Goal: Communication & Community: Ask a question

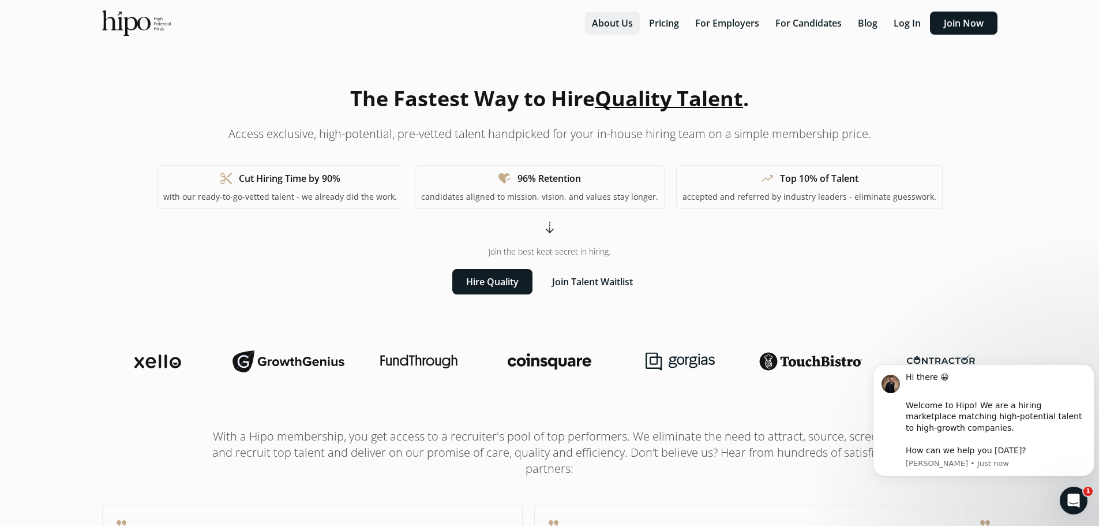
click at [622, 22] on button "About Us" at bounding box center [612, 23] width 55 height 23
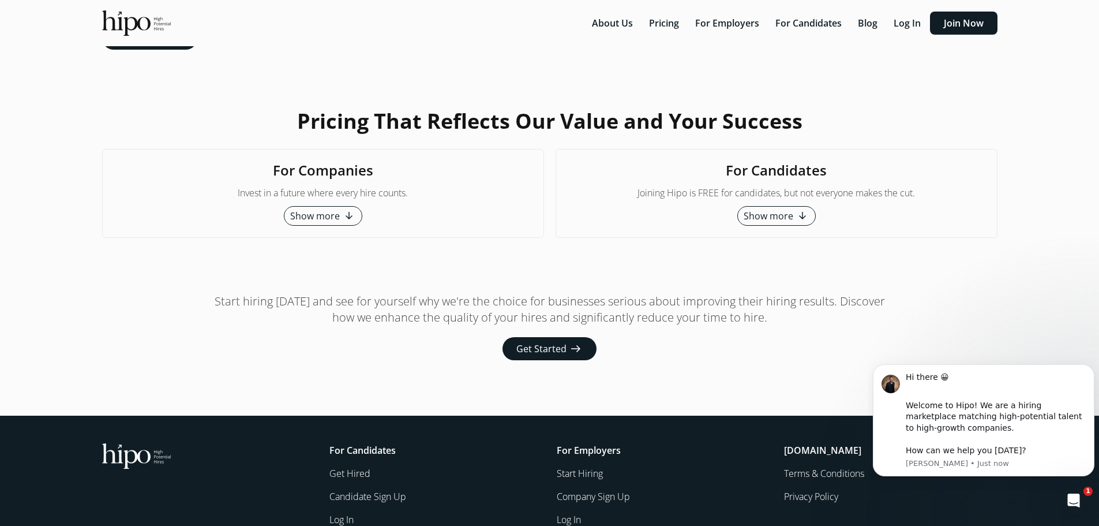
scroll to position [2824, 0]
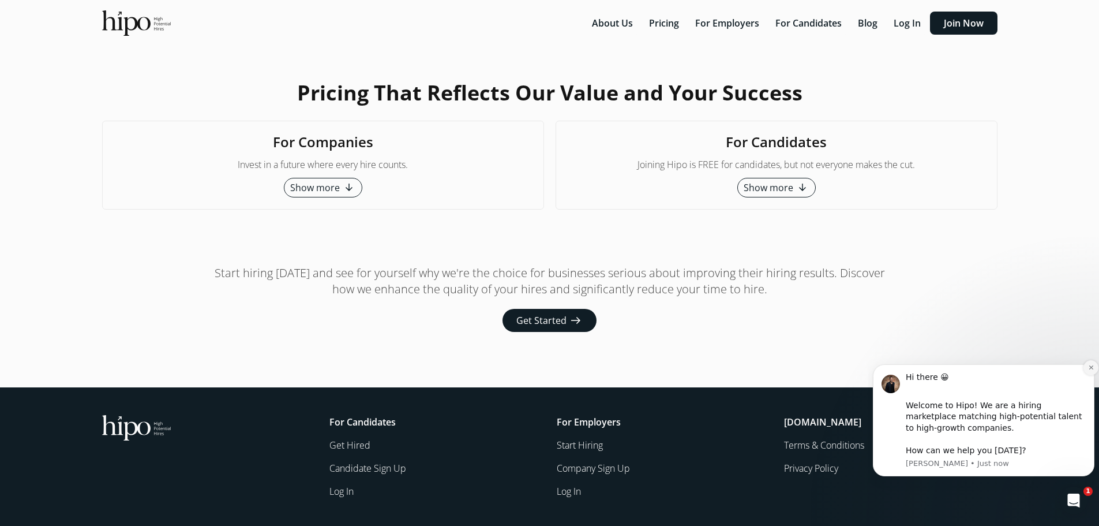
click at [1090, 367] on icon "Dismiss notification" at bounding box center [1091, 367] width 6 height 6
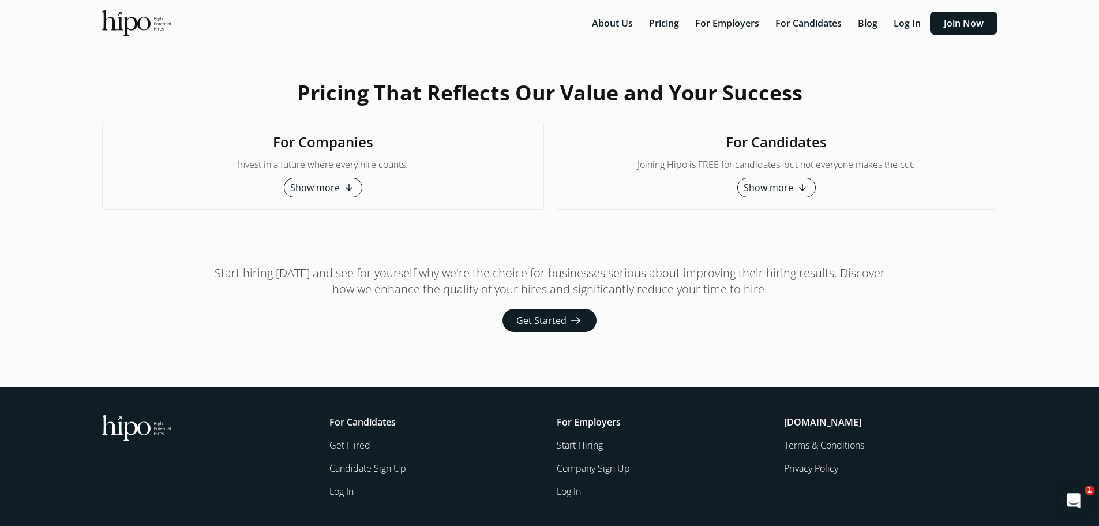
click at [1071, 501] on icon "Open Intercom Messenger" at bounding box center [1072, 498] width 19 height 19
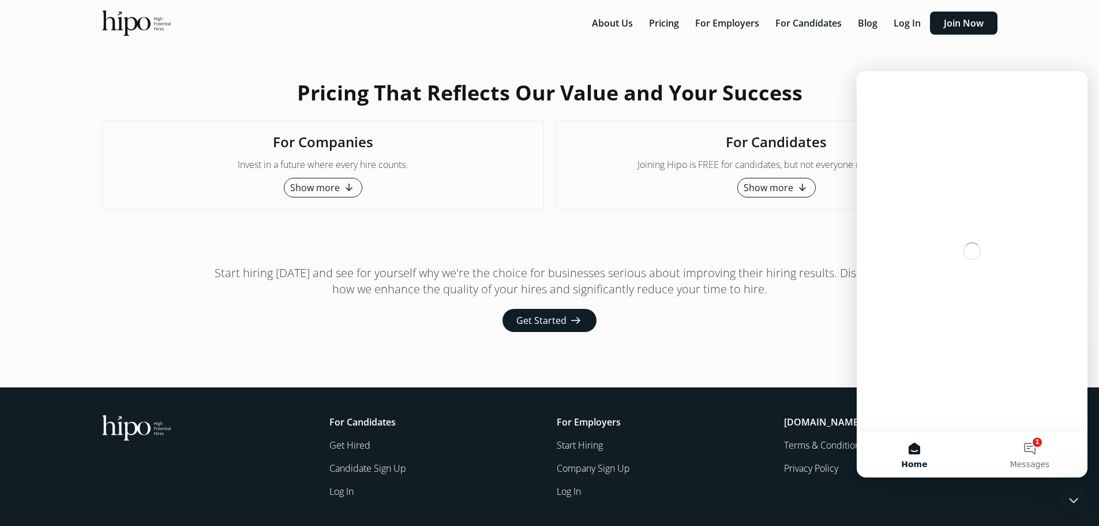
scroll to position [0, 0]
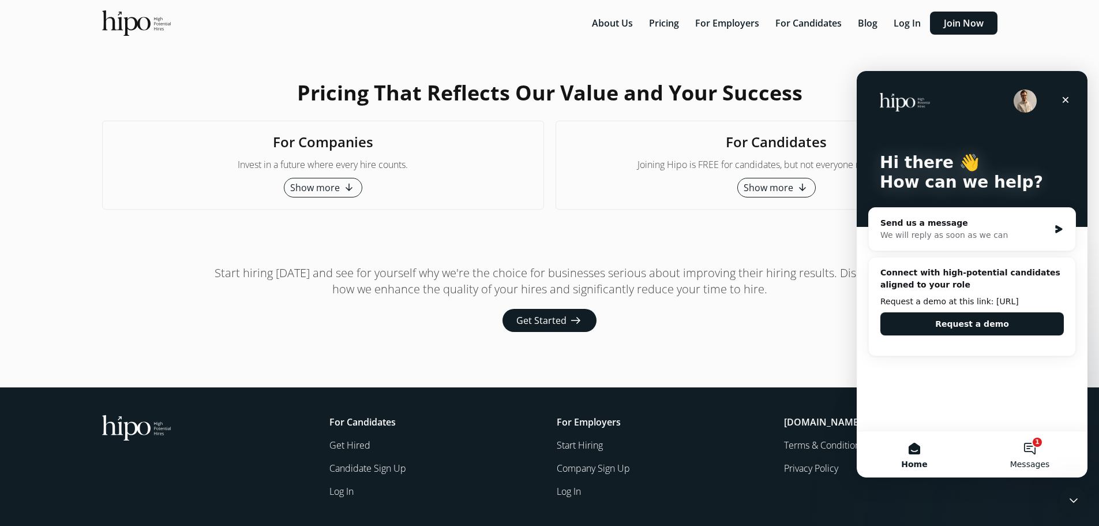
click at [1039, 451] on button "1 Messages" at bounding box center [1029, 454] width 115 height 46
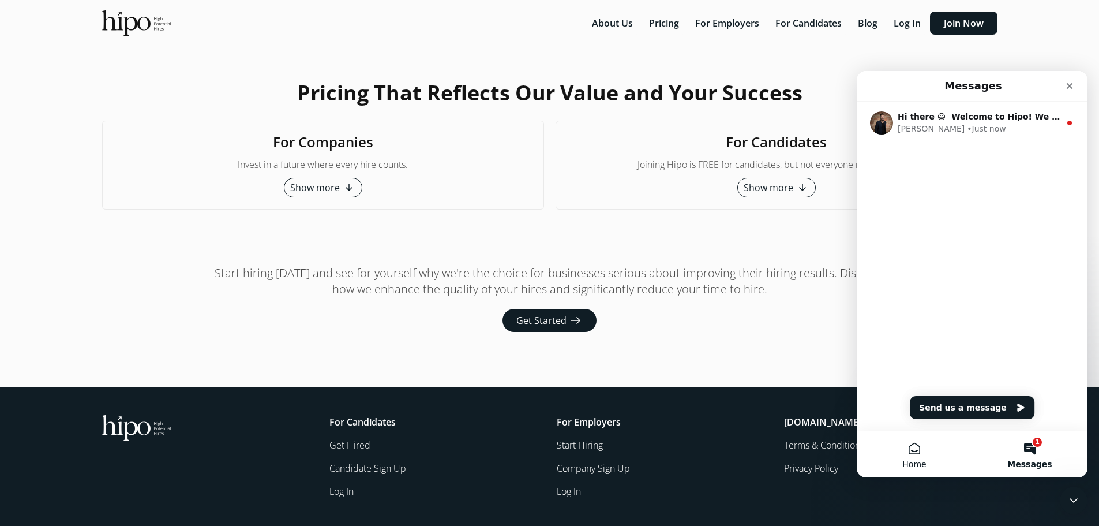
click at [917, 451] on button "Home" at bounding box center [914, 454] width 115 height 46
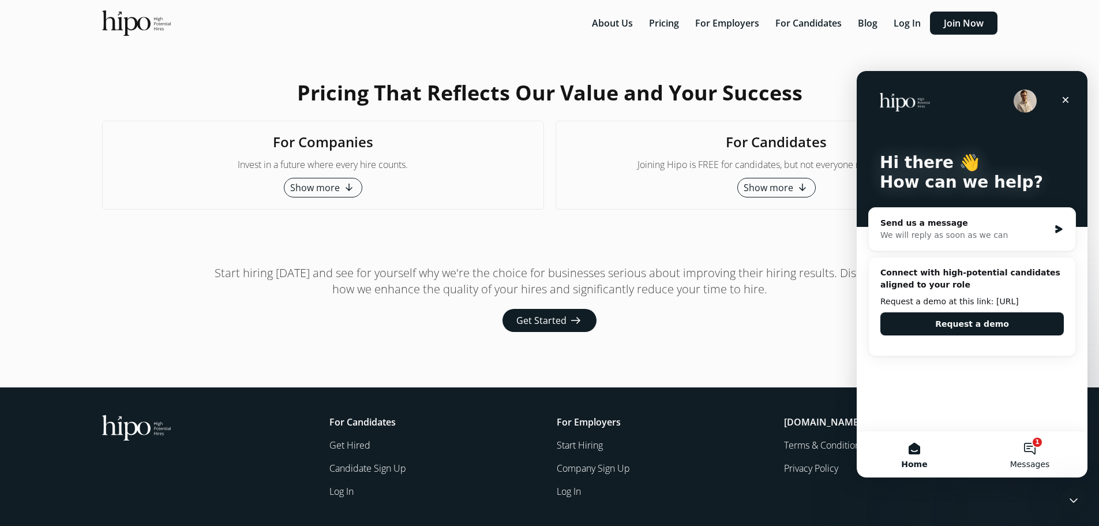
click at [1034, 448] on button "1 Messages" at bounding box center [1029, 454] width 115 height 46
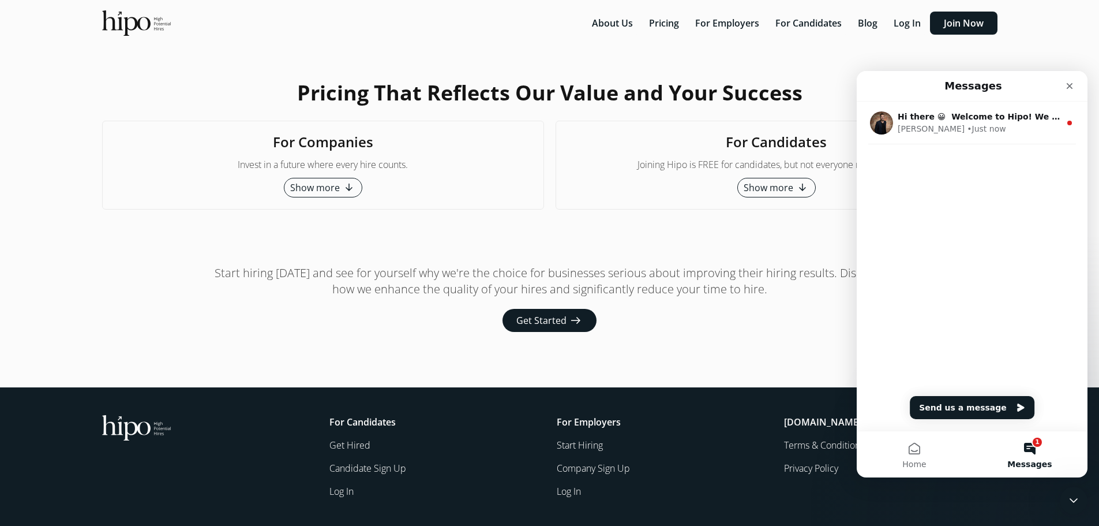
click at [919, 167] on div "Hi there 😀 ​ Welcome to Hipo! We are a hiring marketplace matching high-potenti…" at bounding box center [972, 146] width 231 height 89
click at [937, 411] on button "Send us a message" at bounding box center [972, 407] width 125 height 23
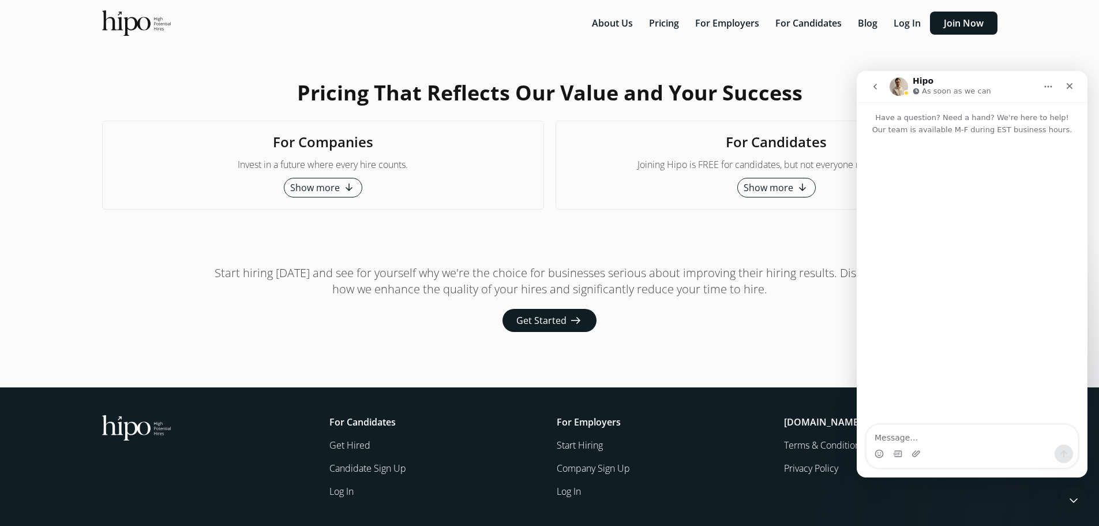
type textarea "[STREET_ADDRESS]"
drag, startPoint x: 1016, startPoint y: 439, endPoint x: 672, endPoint y: 450, distance: 344.7
click at [857, 450] on html "Hipo As soon as we can Have a question? Need a hand? We're here to help! Our te…" at bounding box center [972, 274] width 231 height 406
paste textarea "Lo'ip dolo sitamet cons adipiscing el sedd eius tempo inc utlaboreet do magn al…"
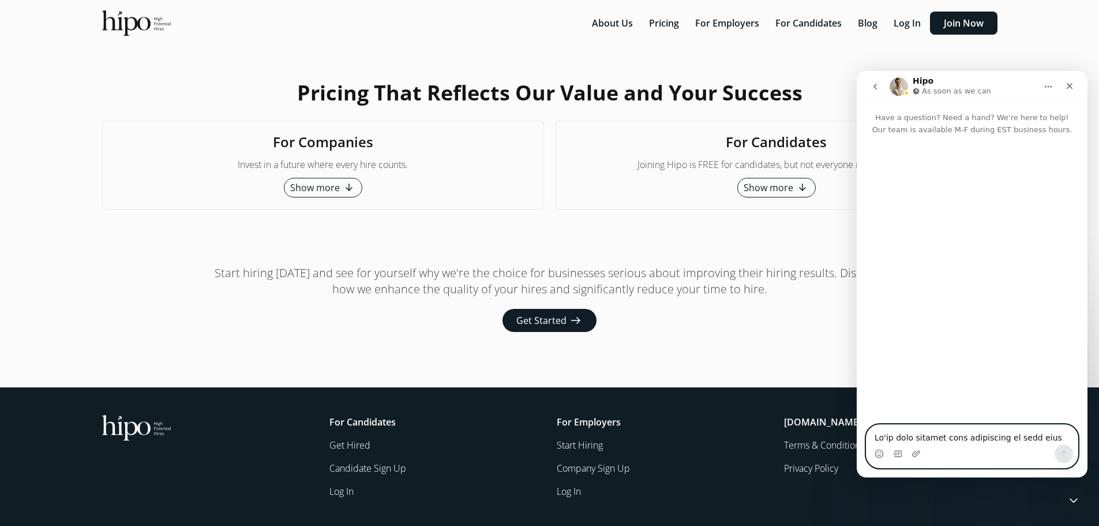
scroll to position [285, 0]
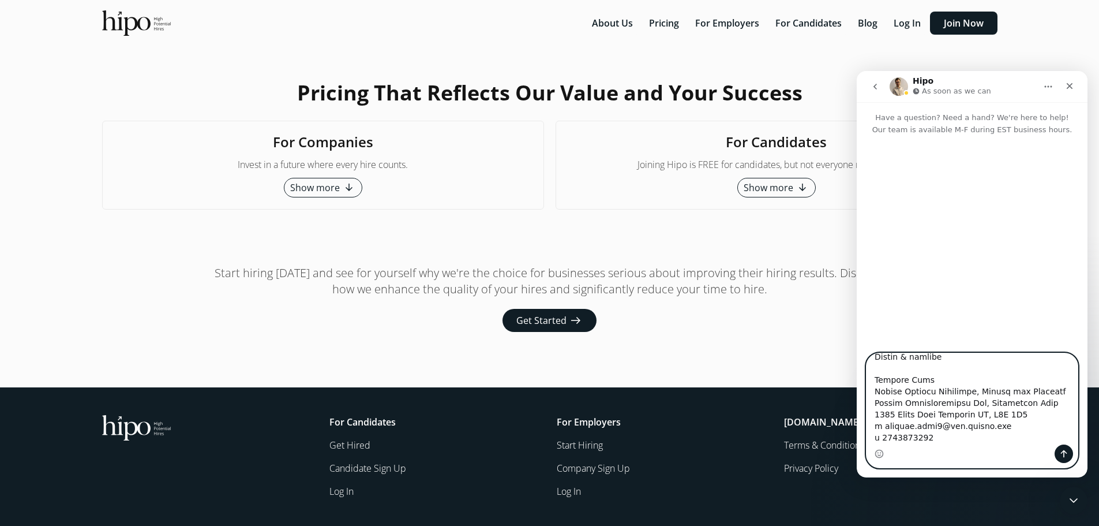
type textarea "Lo'ip dolo sitamet cons adipiscing el sedd eius tempo inc utlaboreet do magn al…"
click at [1068, 453] on icon "Send a message…" at bounding box center [1064, 453] width 9 height 9
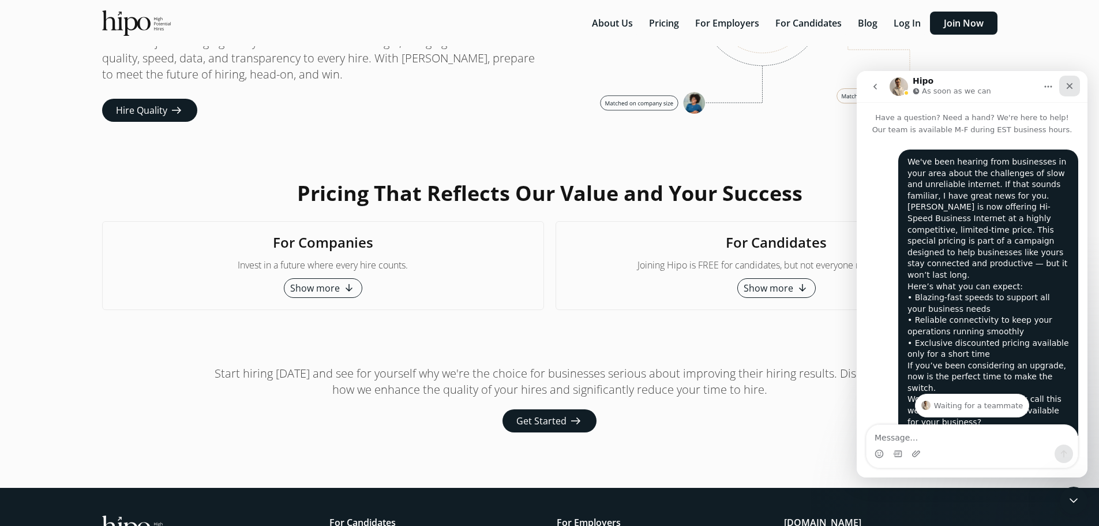
scroll to position [2709, 0]
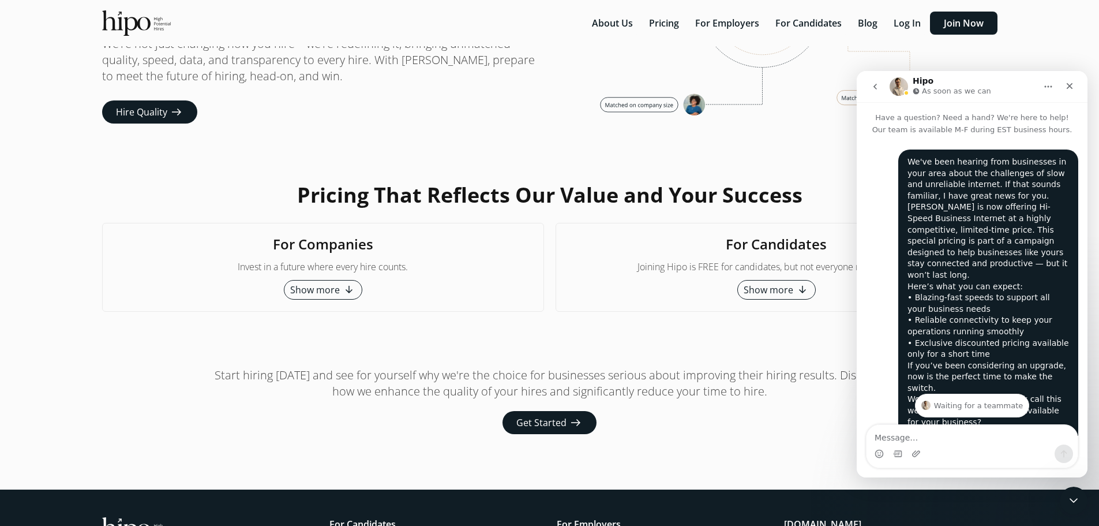
click at [1050, 87] on icon "Home" at bounding box center [1048, 86] width 9 height 9
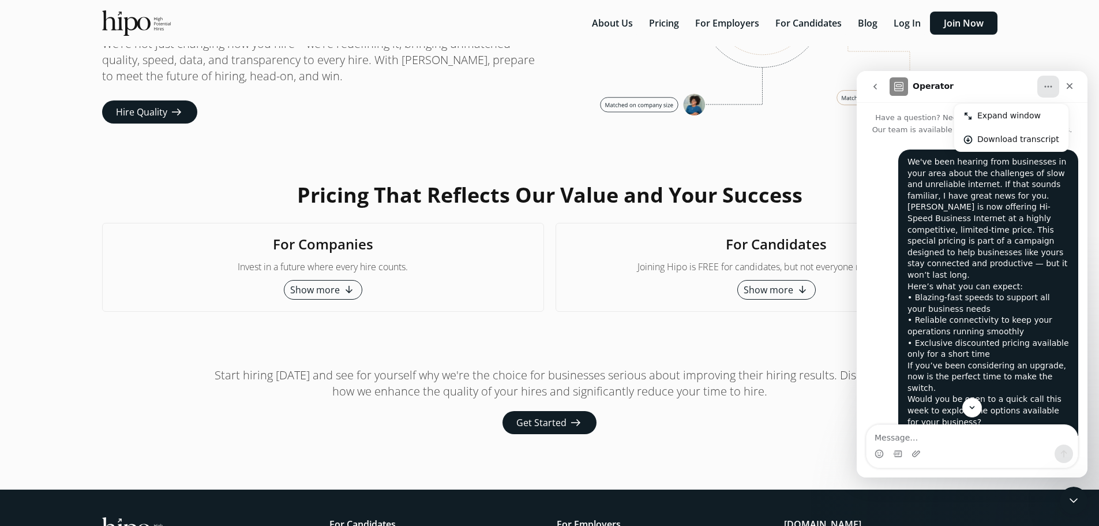
click at [1030, 42] on nav "About Us Pricing For Employers For Candidates Blog Log In Join Now menu About U…" at bounding box center [549, 23] width 1099 height 46
click at [610, 25] on button "About Us" at bounding box center [612, 23] width 55 height 23
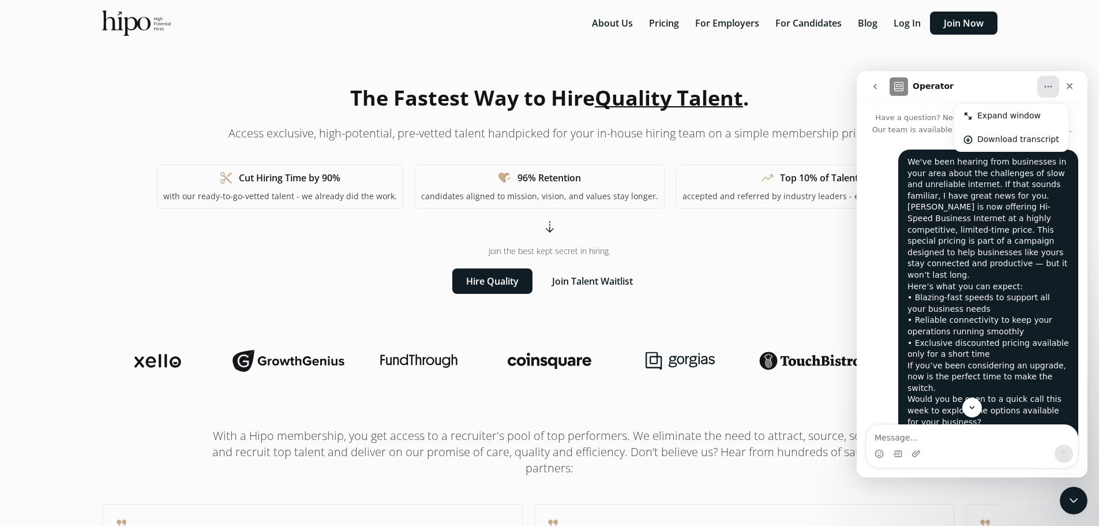
scroll to position [0, 0]
